Goal: Transaction & Acquisition: Book appointment/travel/reservation

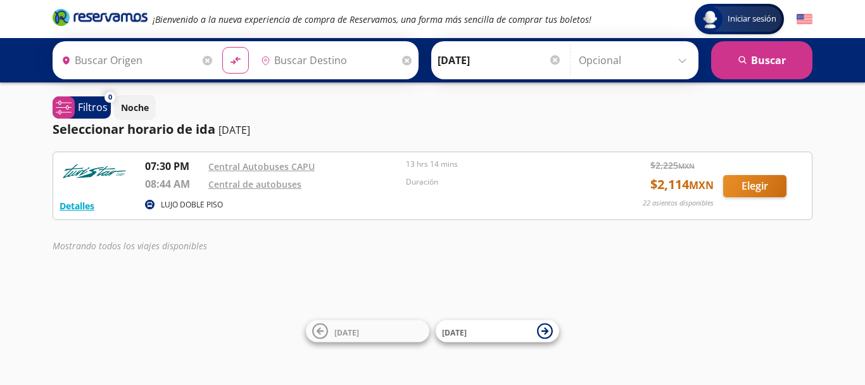
type input "Central Autobuses Capu, [GEOGRAPHIC_DATA]"
type input "Central de Autobuses, [GEOGRAPHIC_DATA]"
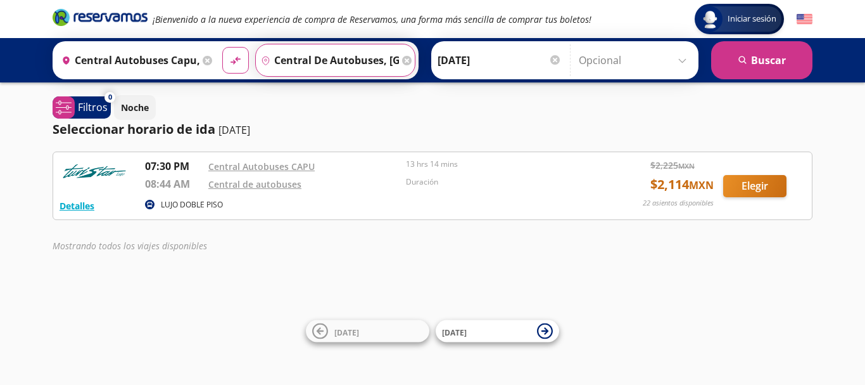
click at [380, 60] on input "Central de Autobuses, [GEOGRAPHIC_DATA]" at bounding box center [327, 60] width 143 height 32
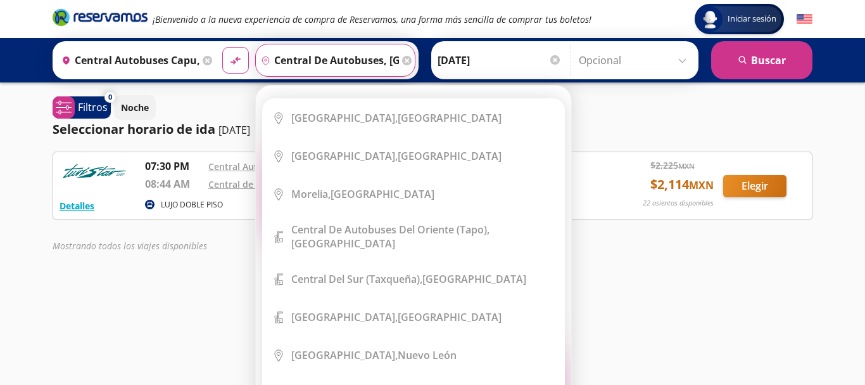
click at [404, 60] on icon at bounding box center [407, 61] width 10 height 10
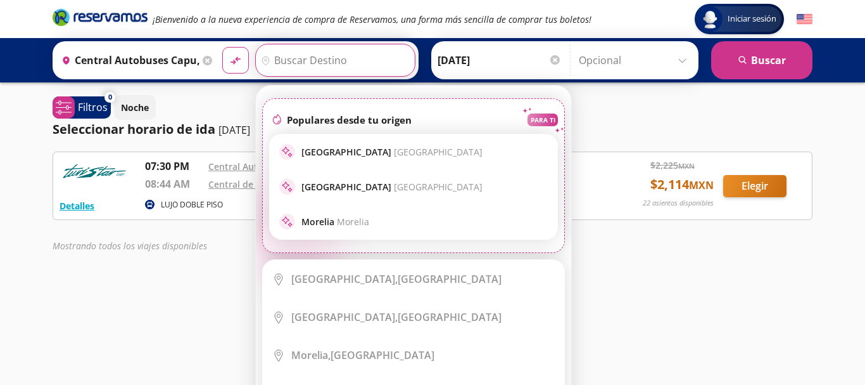
click at [374, 58] on input "Destino" at bounding box center [334, 60] width 156 height 32
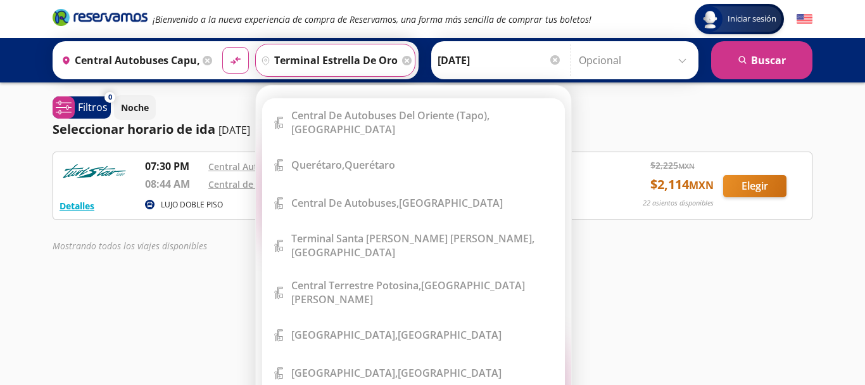
type input "terminal estrella de oro"
click at [404, 58] on icon at bounding box center [407, 61] width 10 height 10
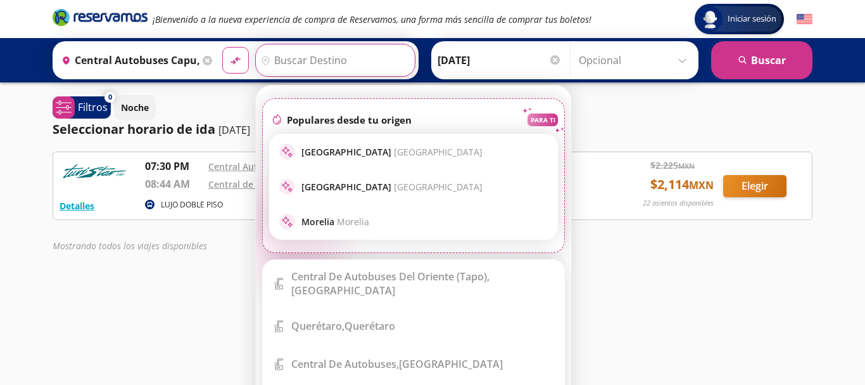
click at [345, 63] on input "Destino" at bounding box center [334, 60] width 156 height 32
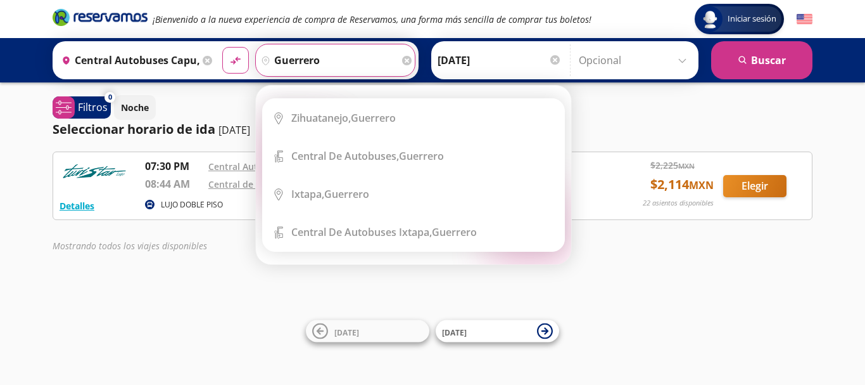
click at [222, 47] on button "material-symbols:compare-arrows-rounded" at bounding box center [235, 60] width 27 height 27
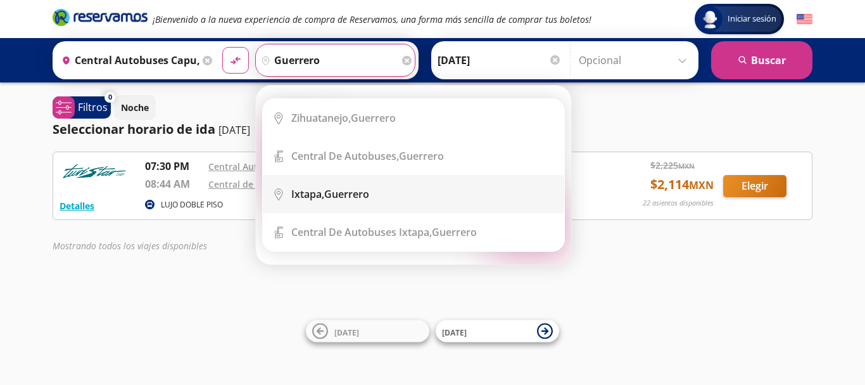
click at [329, 195] on div "Ixtapa, [GEOGRAPHIC_DATA]" at bounding box center [330, 194] width 78 height 14
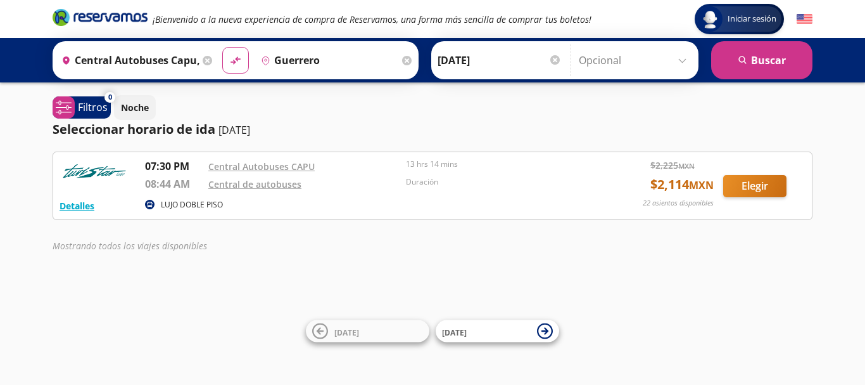
type input "Ixtapa, [GEOGRAPHIC_DATA]"
click at [548, 329] on icon at bounding box center [545, 331] width 16 height 16
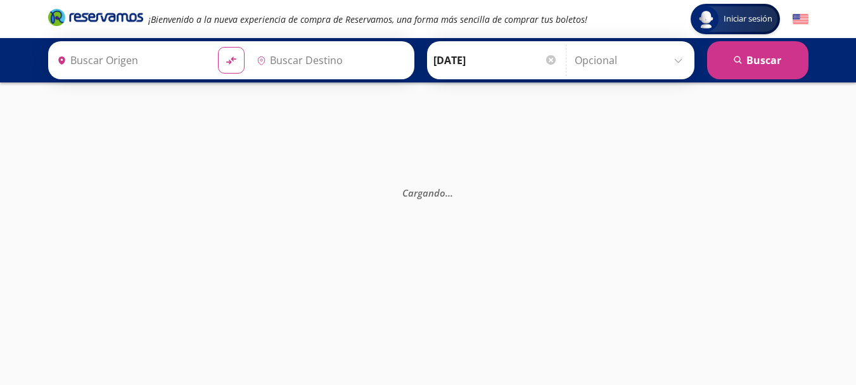
type input "Central Autobuses Capu, [GEOGRAPHIC_DATA]"
type input "Central de Autobuses, [GEOGRAPHIC_DATA]"
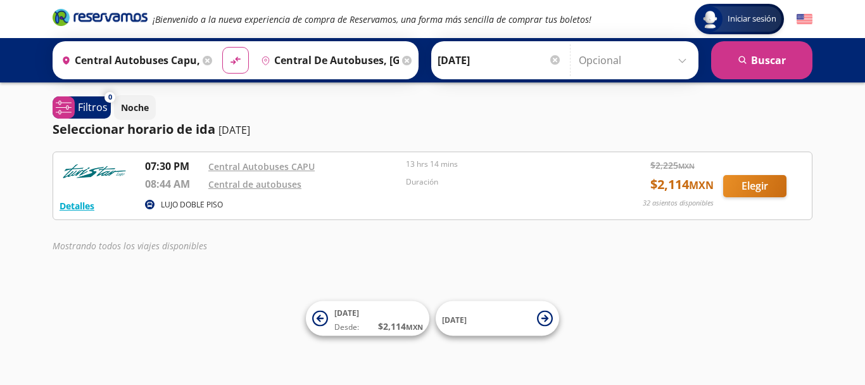
click at [402, 58] on icon at bounding box center [407, 61] width 10 height 10
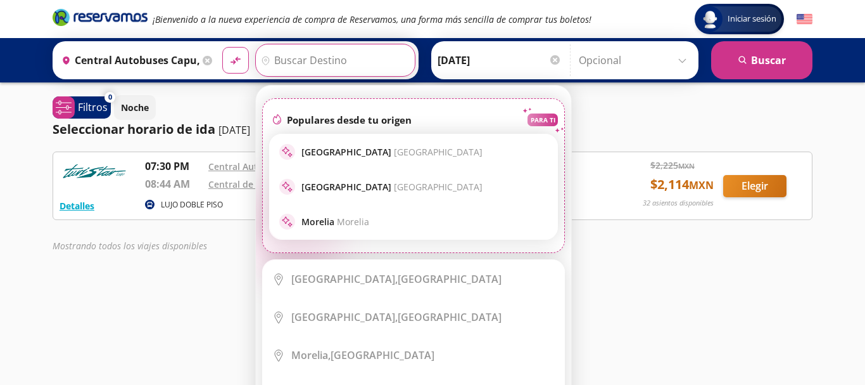
click at [292, 56] on input "Destino" at bounding box center [334, 60] width 156 height 32
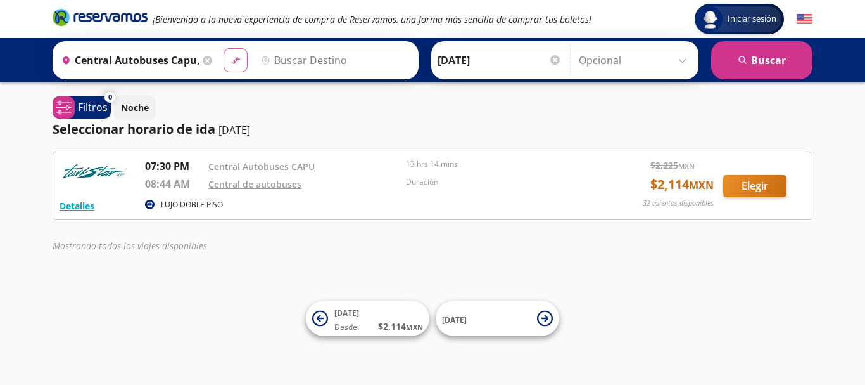
click at [234, 58] on icon "material-symbols:compare-arrows-rounded" at bounding box center [235, 60] width 11 height 12
click at [234, 61] on icon "material-symbols:compare-arrows-rounded" at bounding box center [235, 60] width 11 height 12
click at [231, 60] on icon "material-symbols:compare-arrows-rounded" at bounding box center [235, 60] width 11 height 12
click at [204, 60] on icon at bounding box center [208, 61] width 10 height 10
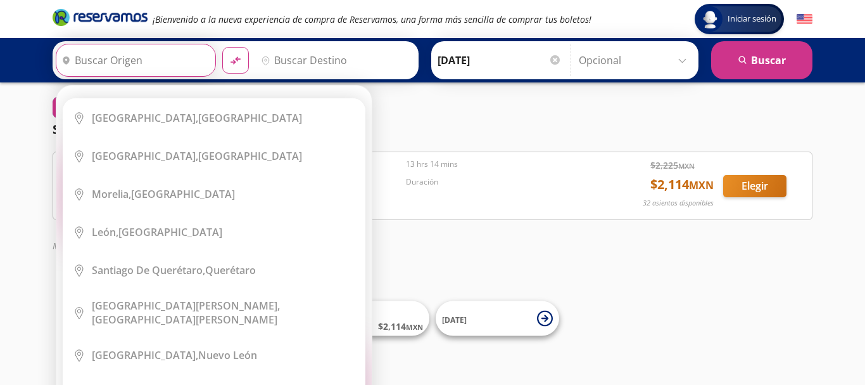
click at [170, 60] on input "Origen" at bounding box center [134, 60] width 156 height 32
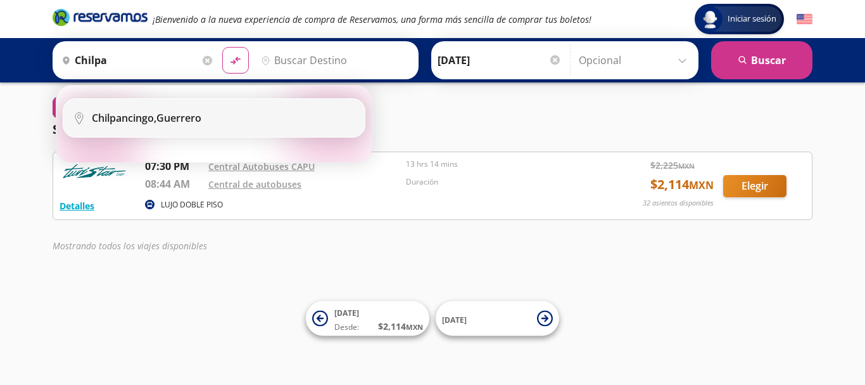
click at [218, 118] on div "Chilpancingo, [GEOGRAPHIC_DATA]" at bounding box center [224, 118] width 264 height 14
type input "Chilpancingo, [GEOGRAPHIC_DATA]"
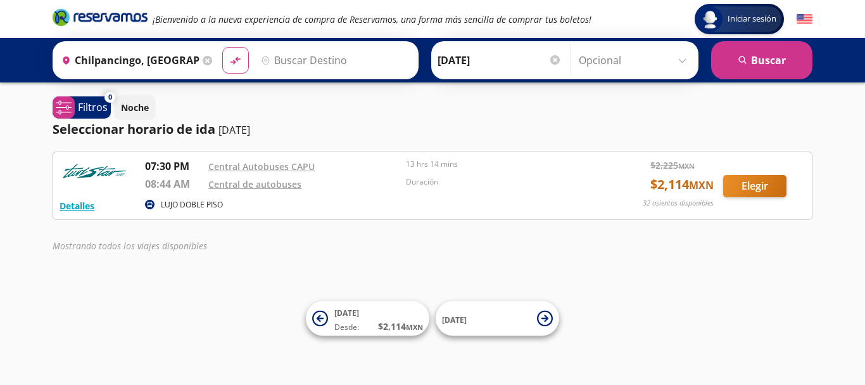
click at [283, 54] on input "Destino" at bounding box center [334, 60] width 156 height 32
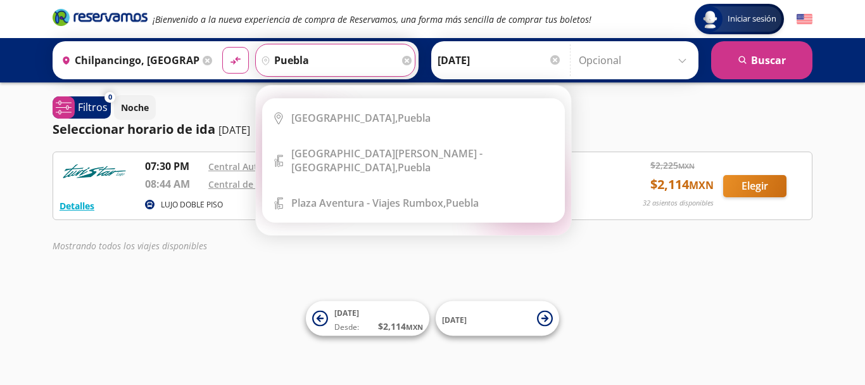
click at [222, 47] on button "material-symbols:compare-arrows-rounded" at bounding box center [235, 60] width 27 height 27
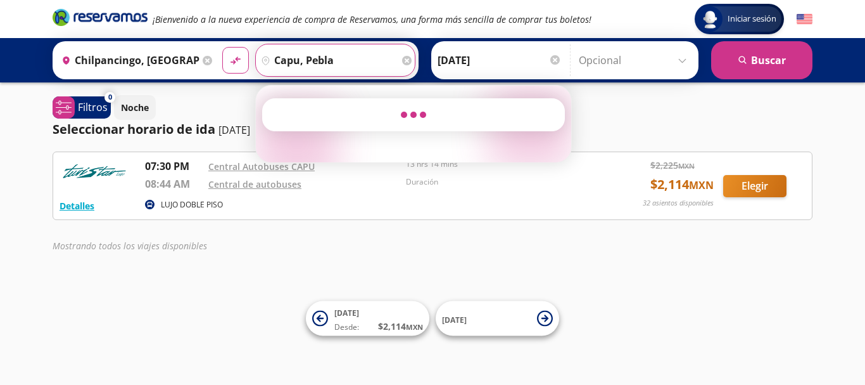
type input "capu, pebla"
click at [222, 47] on button "material-symbols:compare-arrows-rounded" at bounding box center [235, 60] width 27 height 27
